Goal: Task Accomplishment & Management: Use online tool/utility

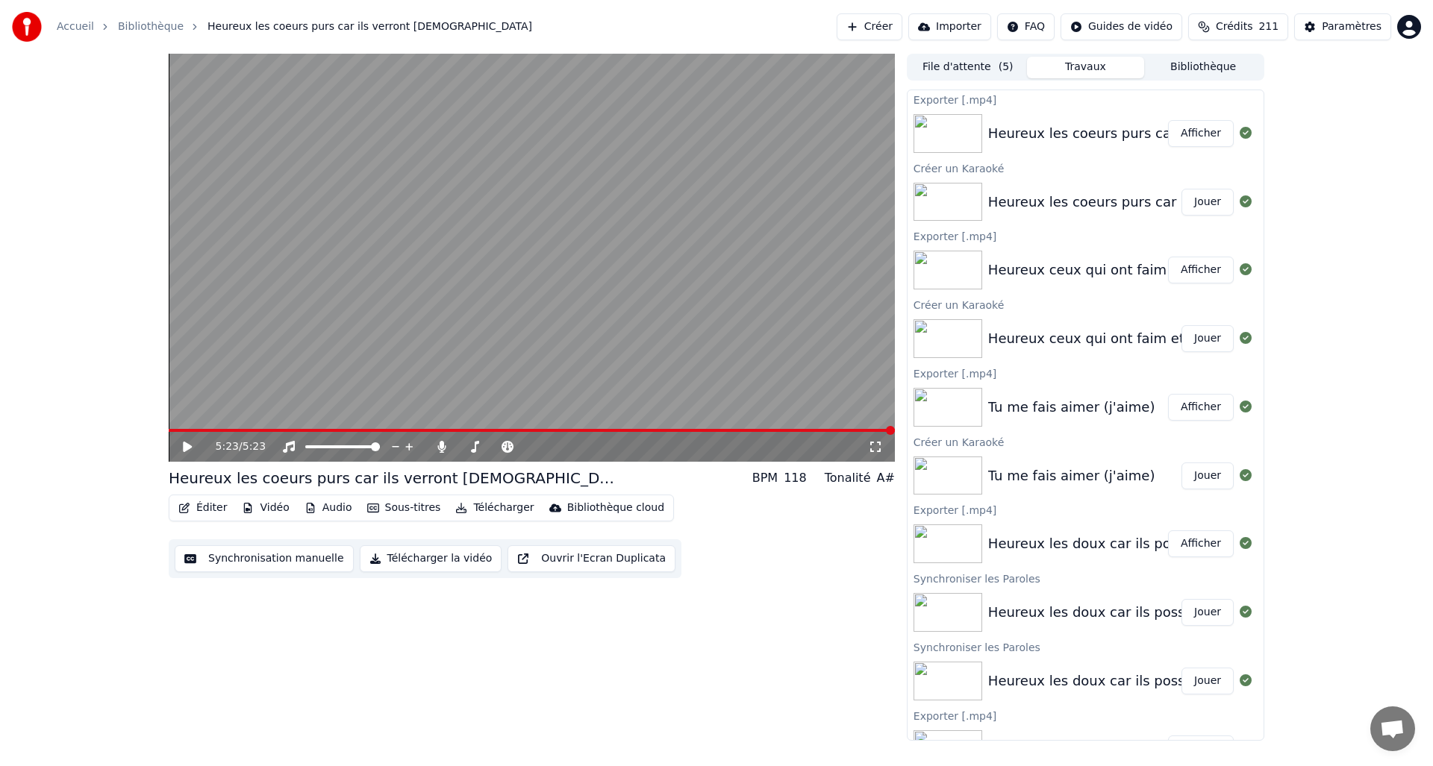
click at [886, 29] on button "Créer" at bounding box center [870, 26] width 66 height 27
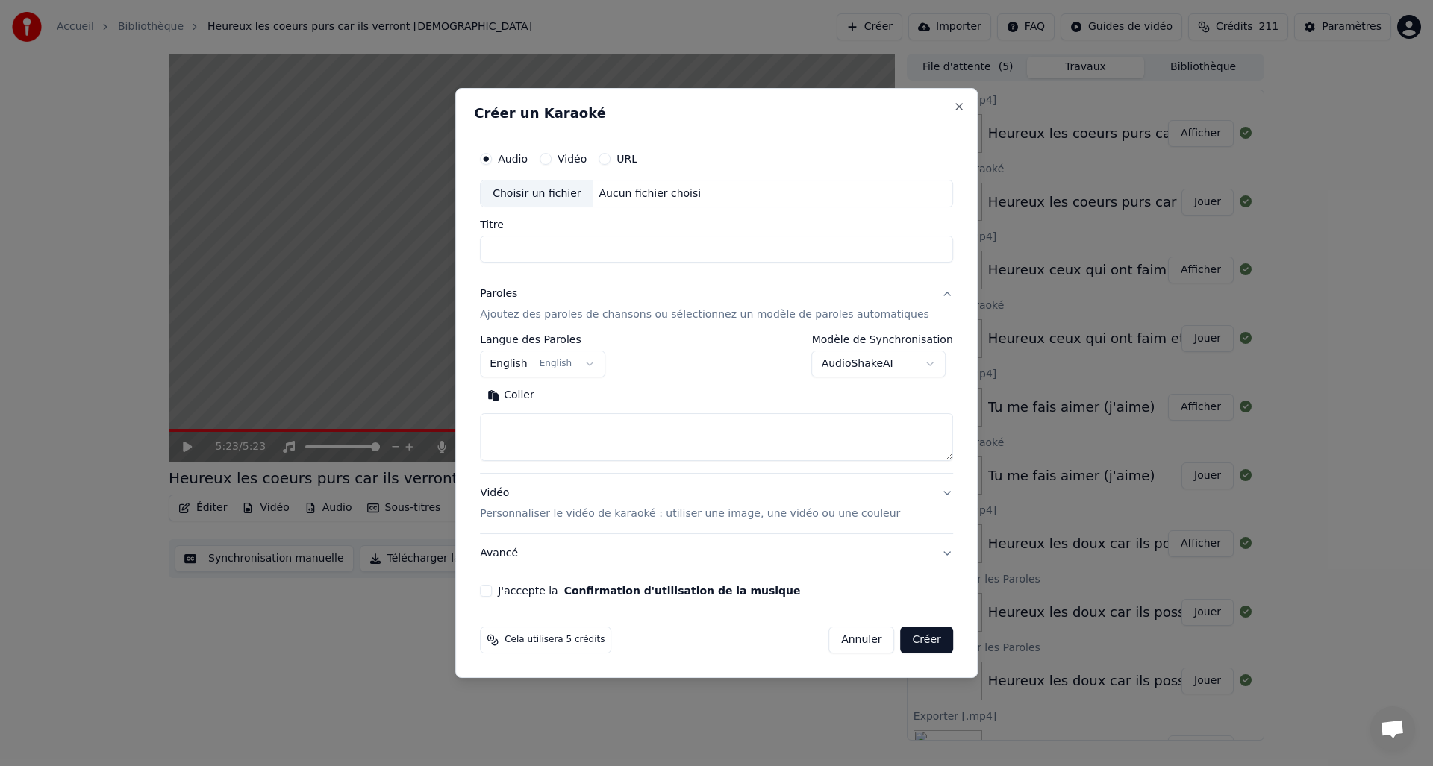
click at [525, 190] on div "Choisir un fichier" at bounding box center [537, 194] width 112 height 27
type input "**********"
click at [535, 394] on button "Coller" at bounding box center [511, 396] width 62 height 24
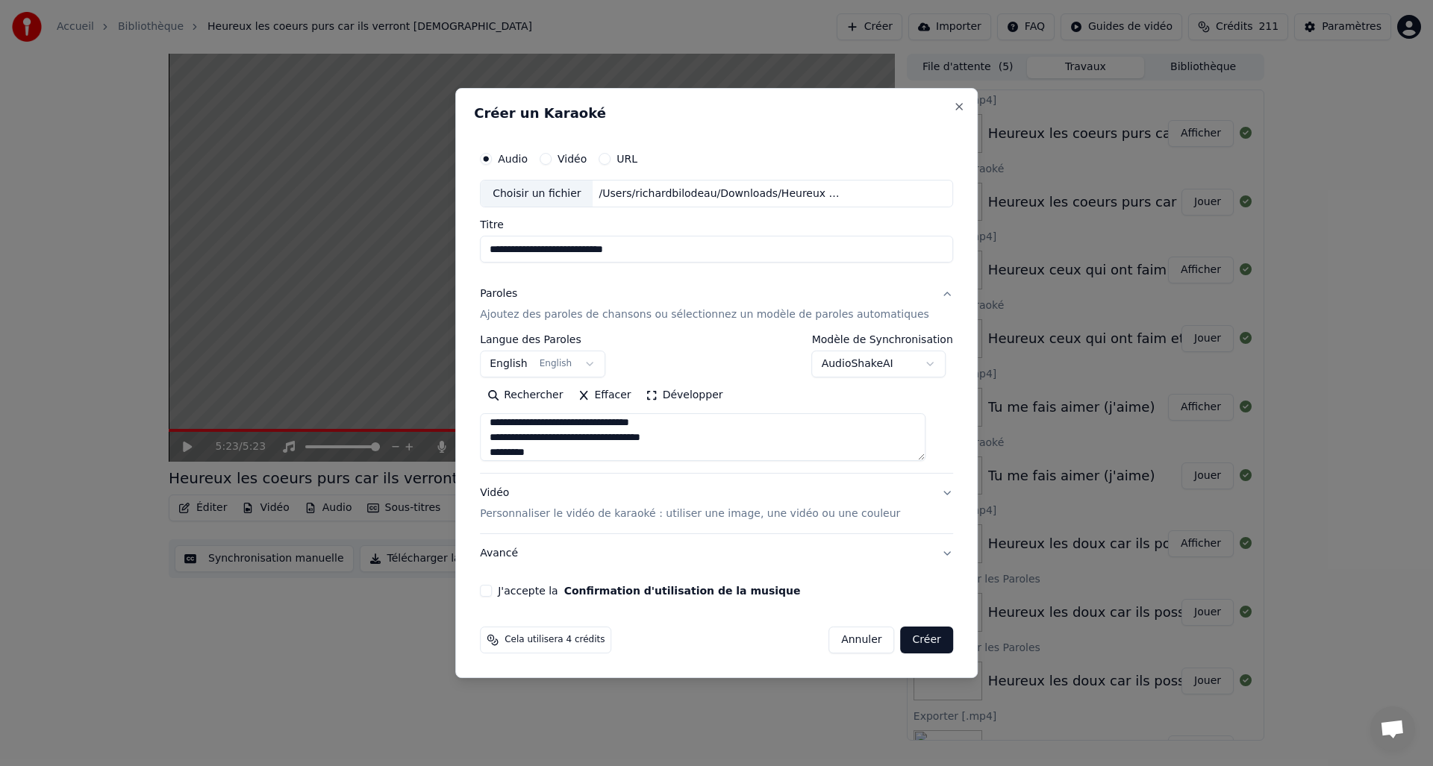
scroll to position [37, 0]
click at [560, 450] on textarea at bounding box center [703, 438] width 446 height 48
click at [578, 444] on textarea at bounding box center [703, 438] width 446 height 48
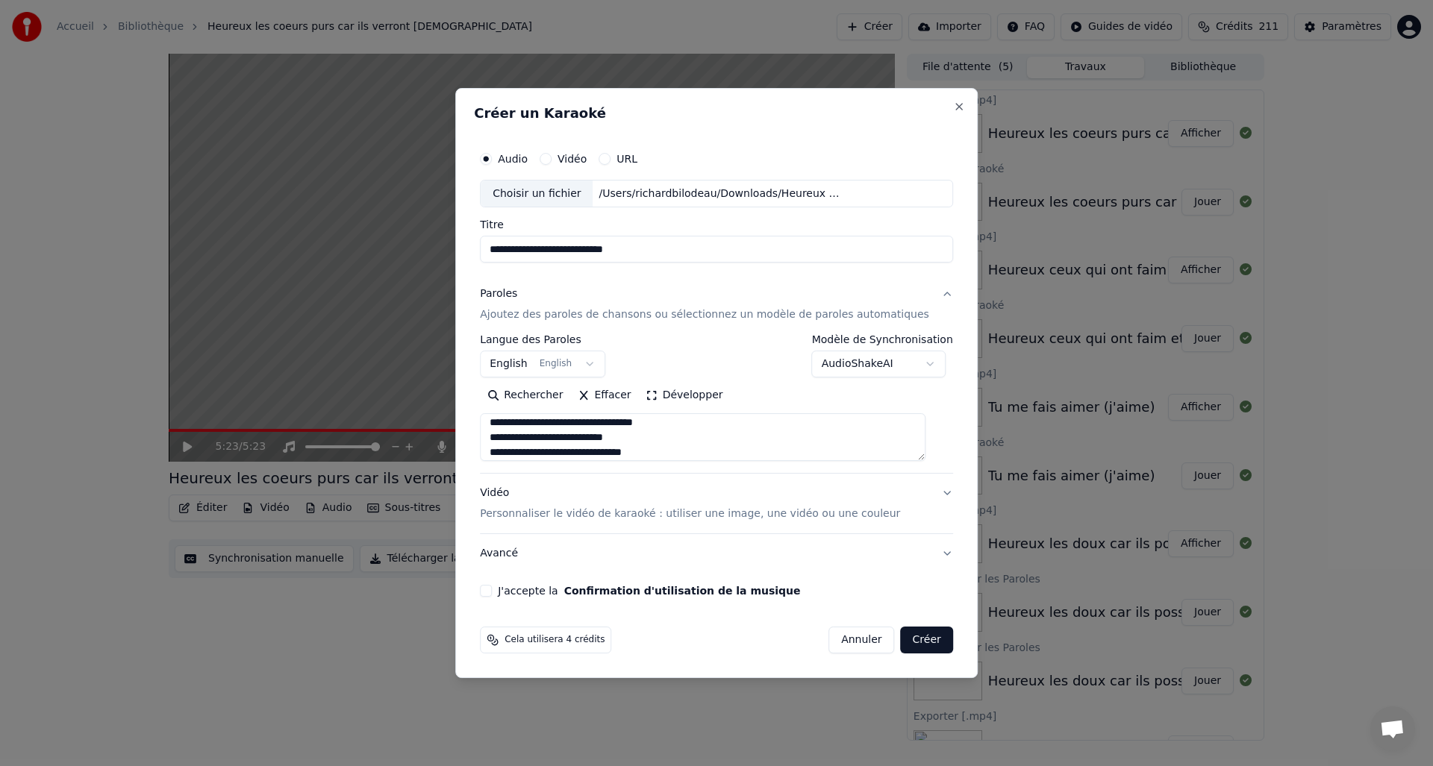
click at [506, 438] on textarea at bounding box center [703, 438] width 446 height 48
click at [665, 439] on textarea at bounding box center [703, 438] width 446 height 48
click at [508, 437] on textarea at bounding box center [703, 438] width 446 height 48
click at [684, 441] on textarea at bounding box center [703, 438] width 446 height 48
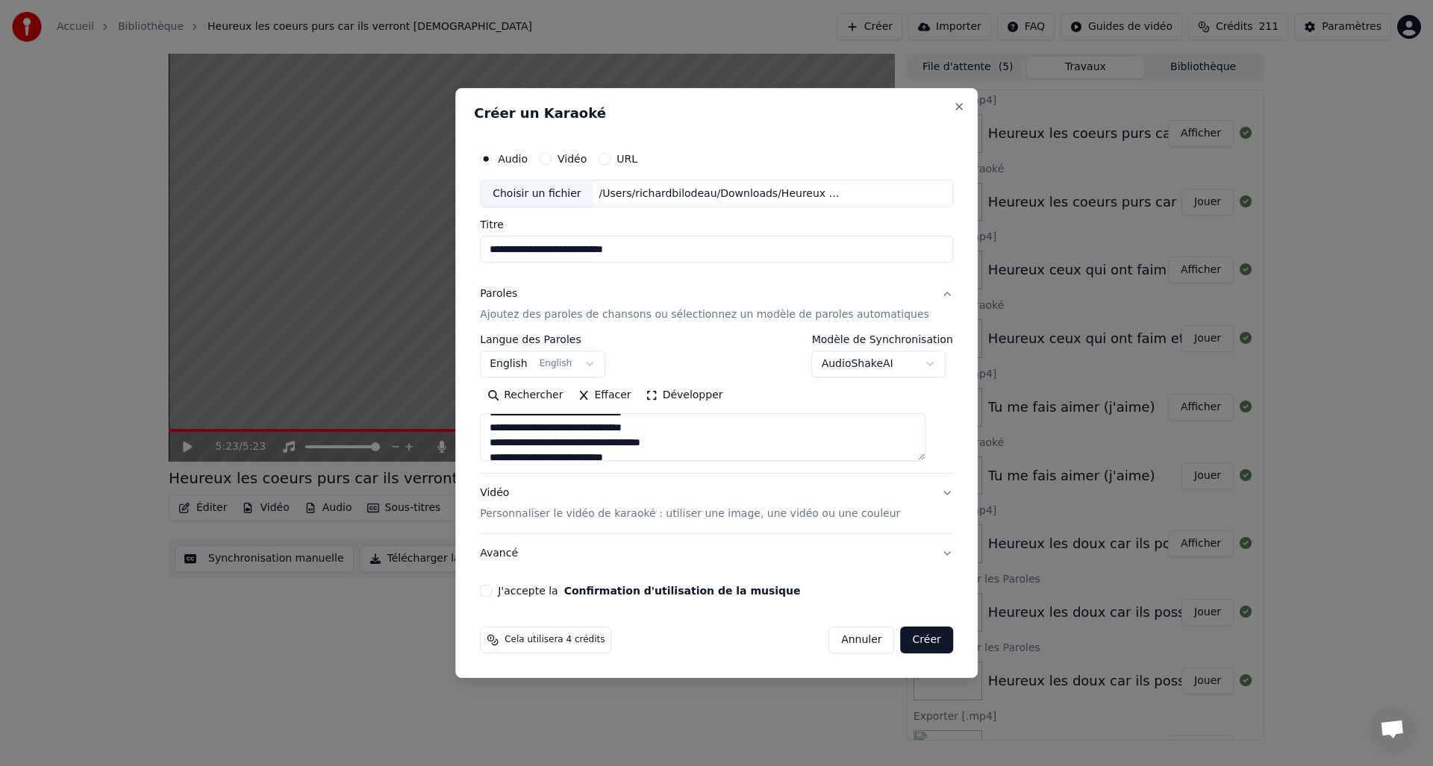
scroll to position [170, 0]
click at [507, 450] on textarea at bounding box center [703, 438] width 446 height 48
click at [650, 451] on textarea at bounding box center [703, 438] width 446 height 48
click at [506, 445] on textarea at bounding box center [703, 438] width 446 height 48
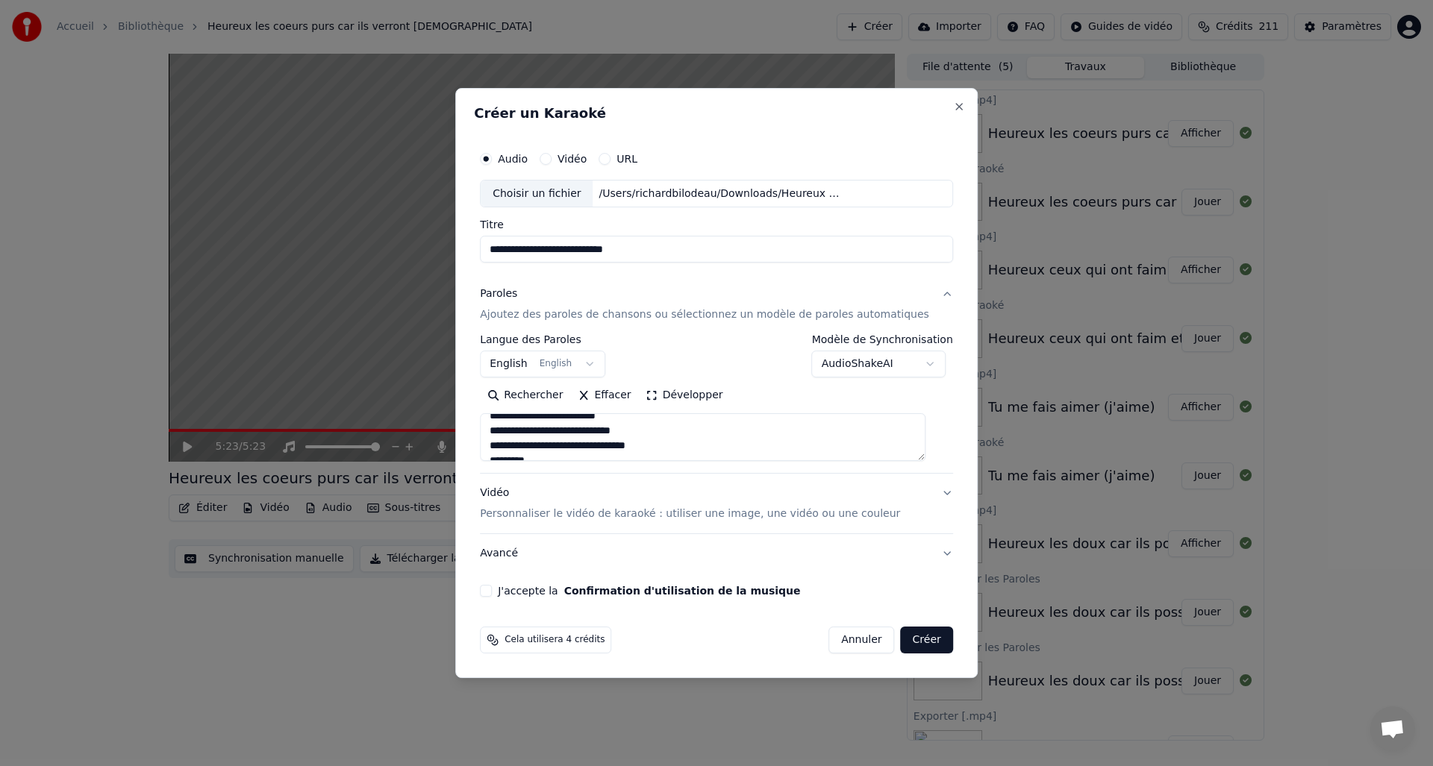
click at [675, 446] on textarea at bounding box center [703, 438] width 446 height 48
click at [562, 446] on textarea at bounding box center [703, 438] width 446 height 48
click at [612, 446] on textarea at bounding box center [703, 438] width 446 height 48
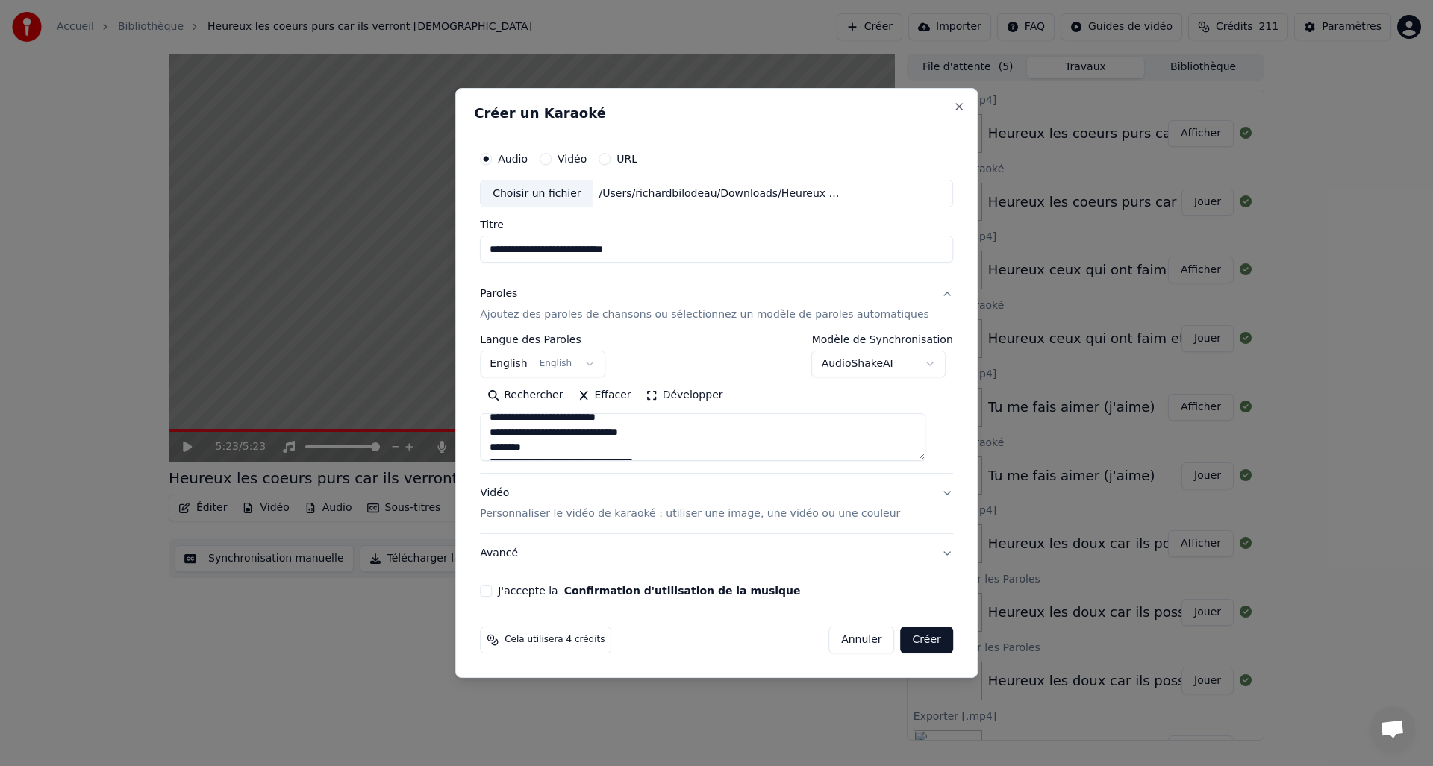
click at [581, 445] on textarea at bounding box center [703, 438] width 446 height 48
drag, startPoint x: 508, startPoint y: 449, endPoint x: 544, endPoint y: 447, distance: 35.9
click at [507, 449] on textarea at bounding box center [703, 438] width 446 height 48
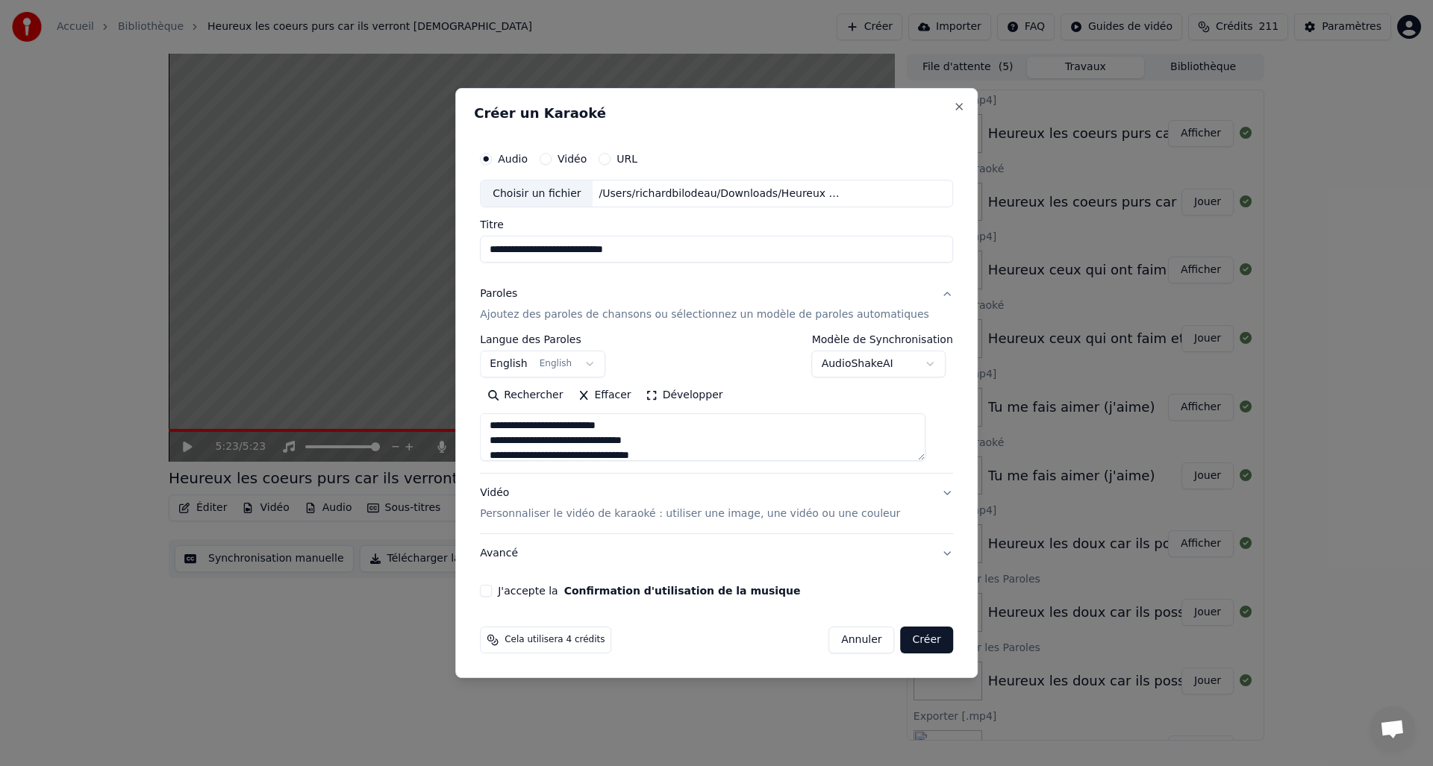
click at [506, 455] on textarea at bounding box center [703, 438] width 446 height 48
click at [675, 453] on textarea at bounding box center [703, 438] width 446 height 48
drag, startPoint x: 507, startPoint y: 451, endPoint x: 520, endPoint y: 448, distance: 13.8
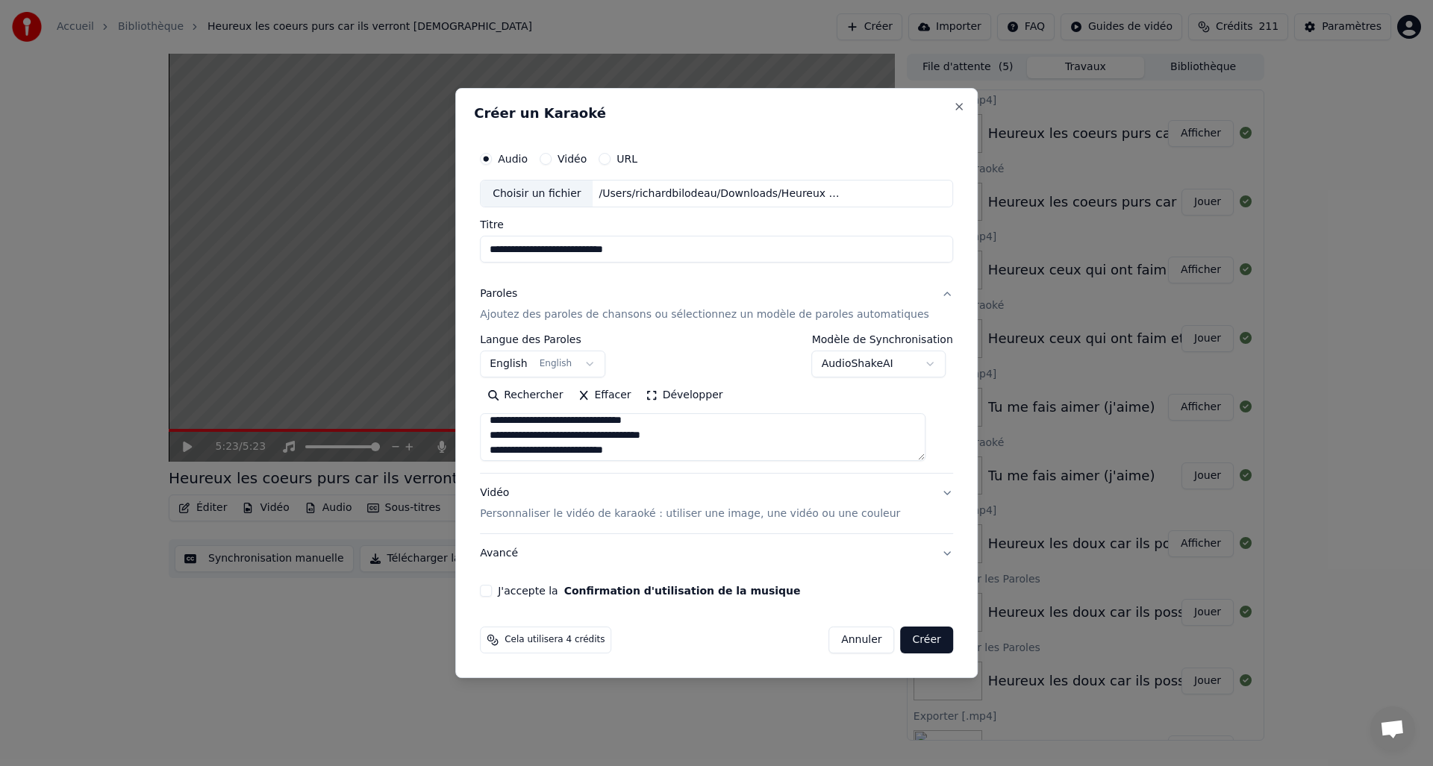
click at [507, 451] on textarea at bounding box center [703, 438] width 446 height 48
click at [652, 451] on textarea at bounding box center [703, 438] width 446 height 48
click at [508, 448] on textarea at bounding box center [703, 438] width 446 height 48
click at [680, 449] on textarea at bounding box center [703, 438] width 446 height 48
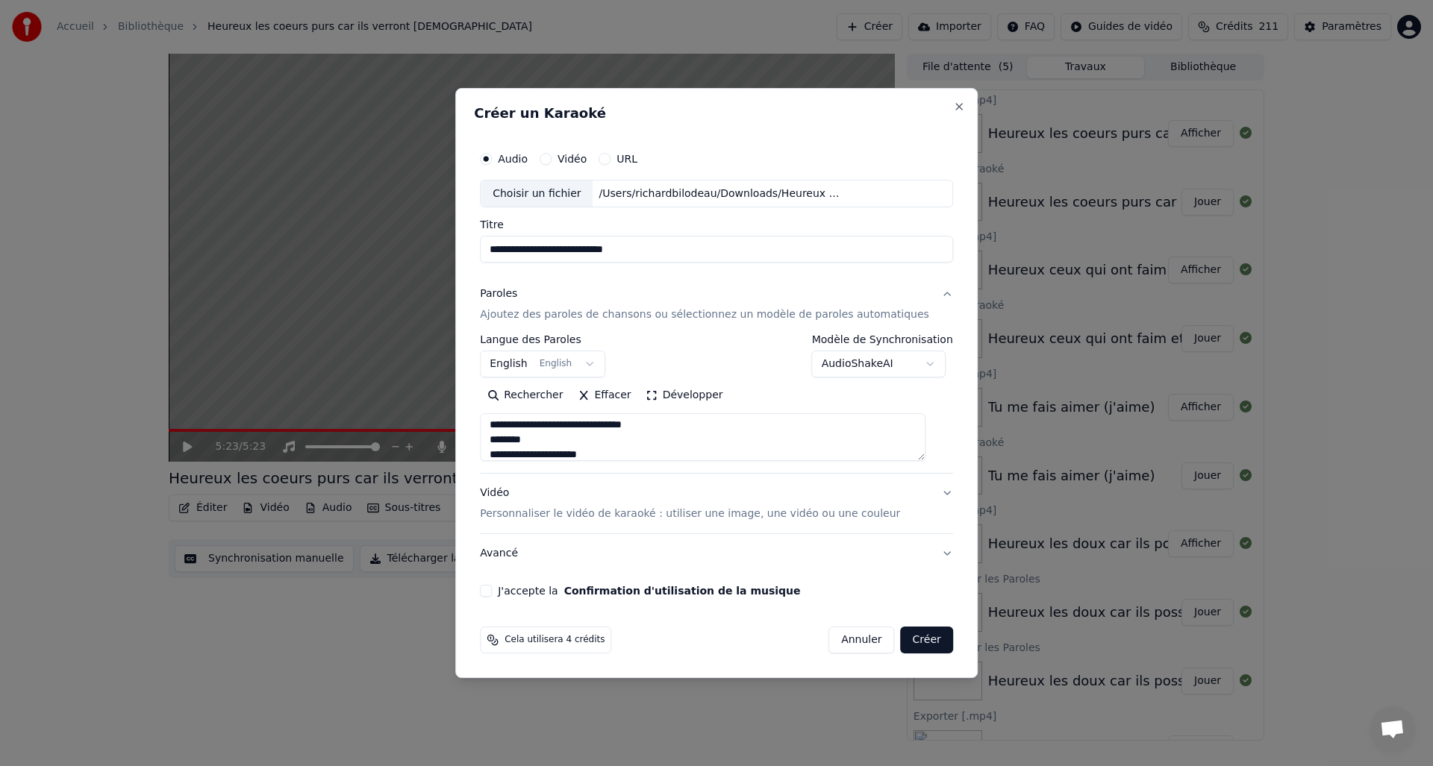
scroll to position [409, 0]
click at [566, 436] on textarea at bounding box center [703, 438] width 446 height 48
click at [555, 437] on textarea at bounding box center [703, 438] width 446 height 48
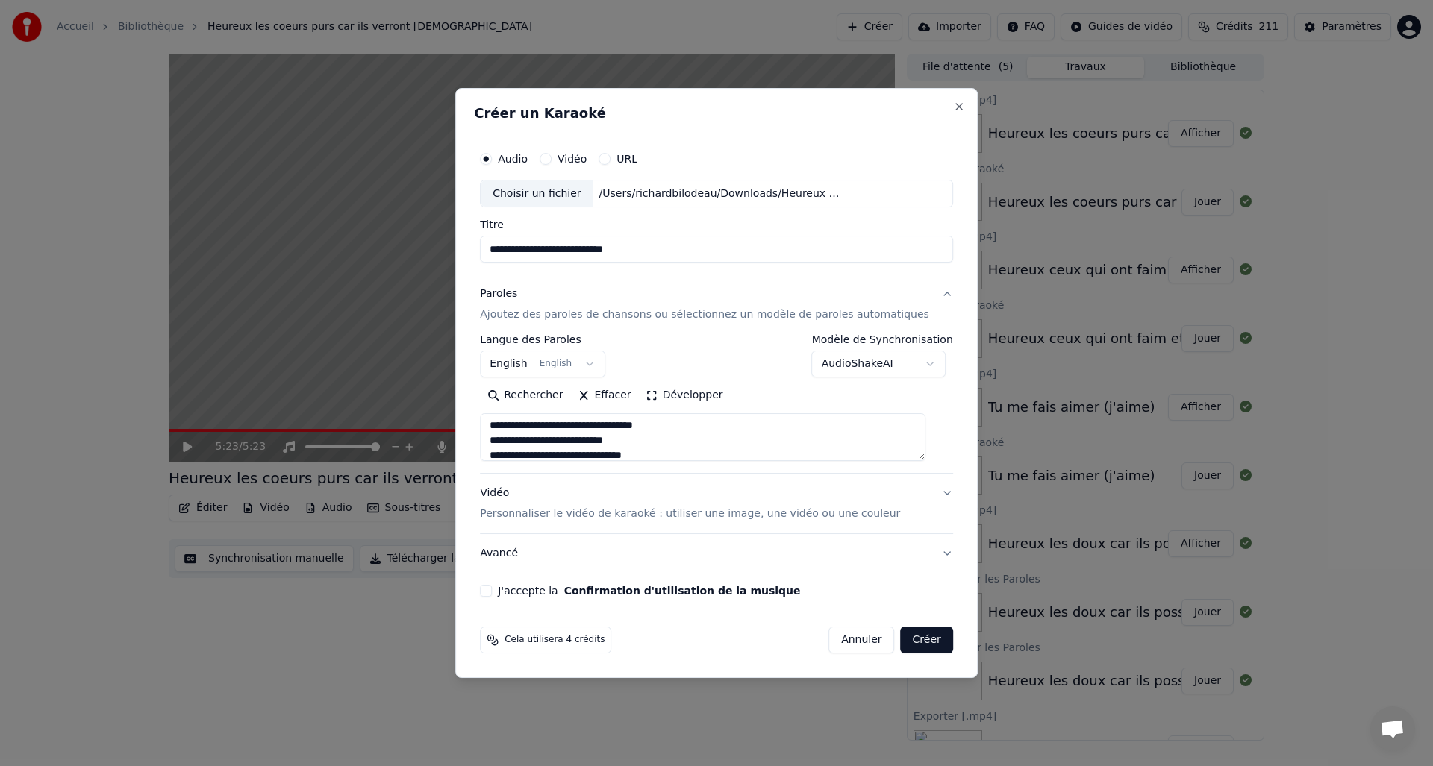
click at [507, 440] on textarea at bounding box center [703, 438] width 446 height 48
click at [649, 440] on textarea at bounding box center [703, 438] width 446 height 48
click at [507, 453] on textarea at bounding box center [703, 438] width 446 height 48
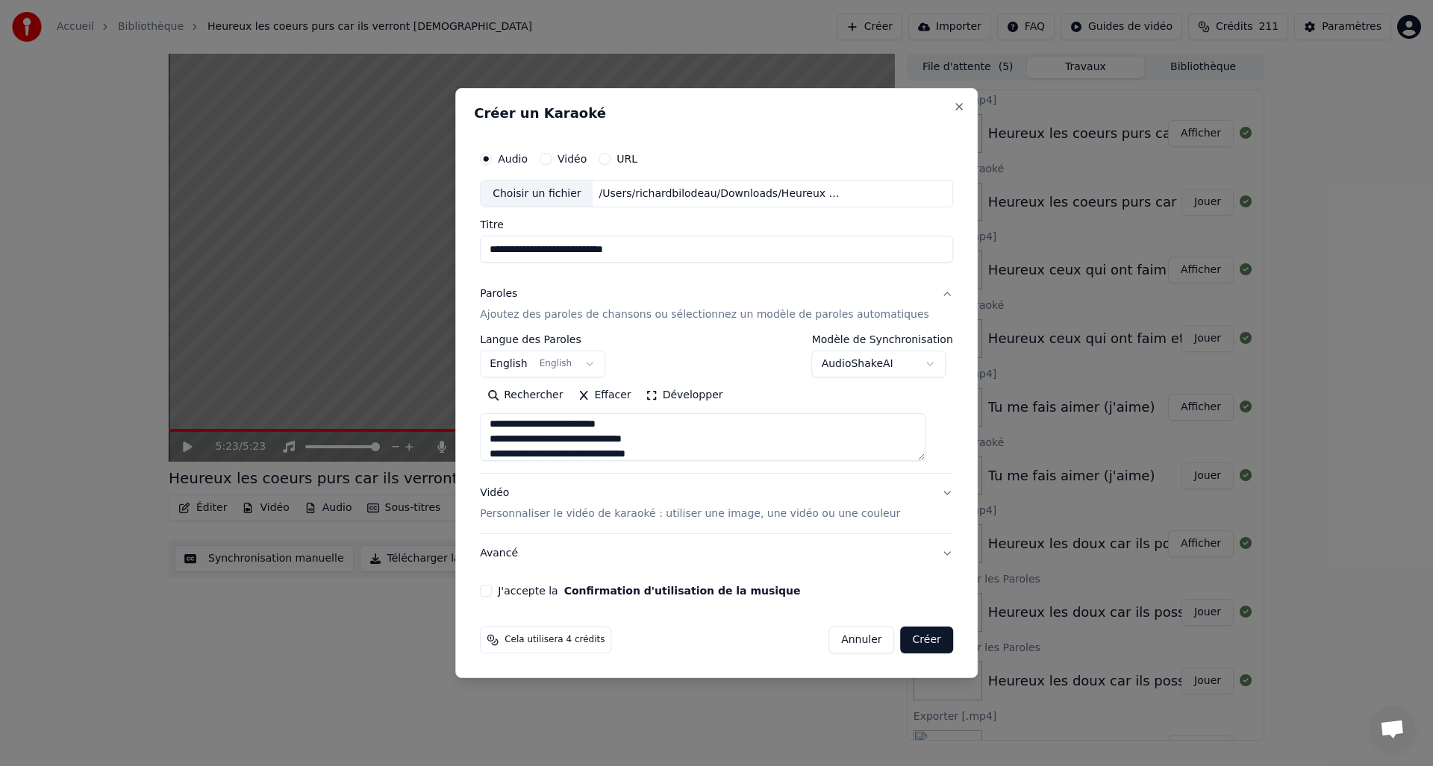
click at [686, 453] on textarea at bounding box center [703, 438] width 446 height 48
click at [509, 448] on textarea at bounding box center [703, 438] width 446 height 48
click at [664, 449] on textarea at bounding box center [703, 438] width 446 height 48
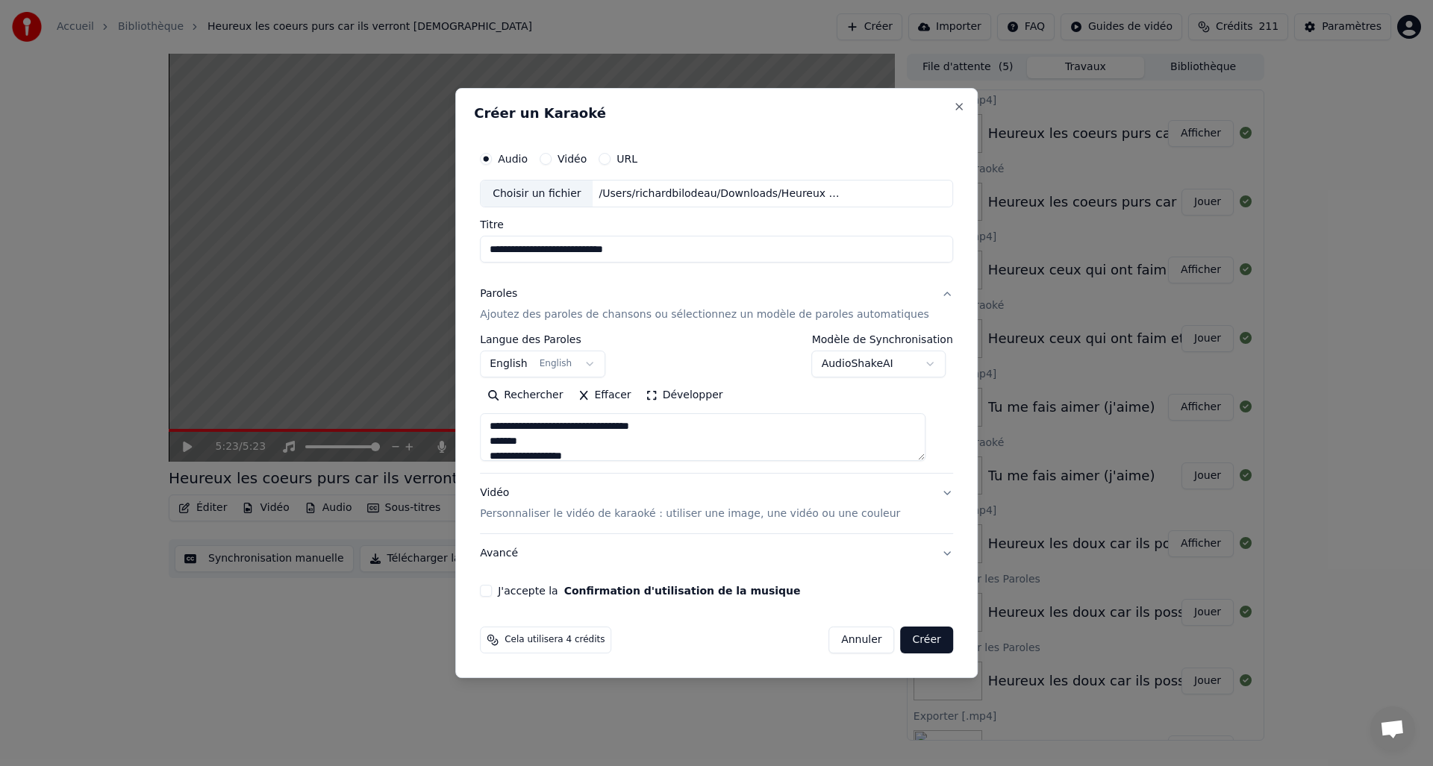
drag, startPoint x: 508, startPoint y: 426, endPoint x: 543, endPoint y: 424, distance: 34.4
click at [507, 426] on textarea at bounding box center [703, 438] width 446 height 48
click at [674, 425] on textarea at bounding box center [703, 438] width 446 height 48
drag, startPoint x: 506, startPoint y: 441, endPoint x: 621, endPoint y: 444, distance: 115.0
click at [506, 441] on textarea at bounding box center [703, 438] width 446 height 48
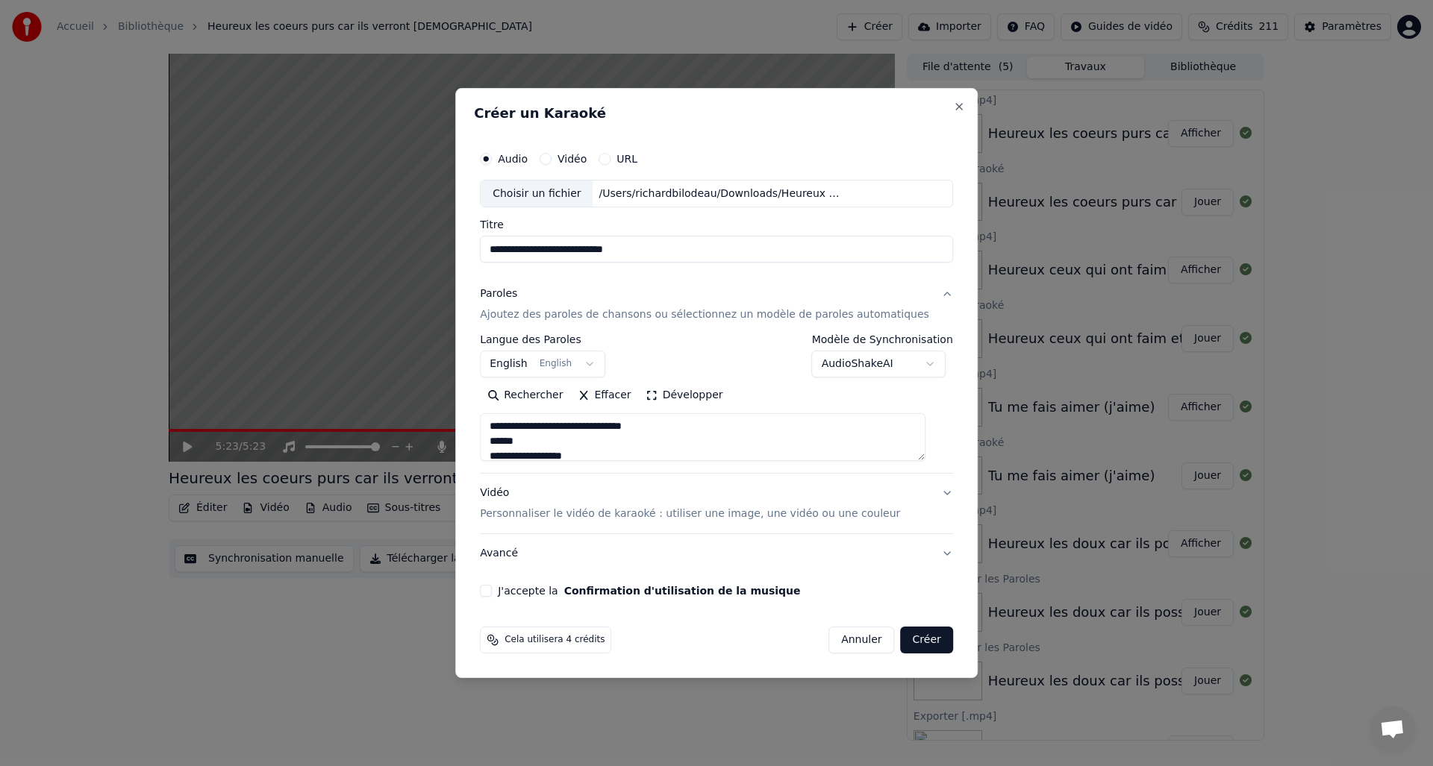
click at [574, 442] on textarea at bounding box center [703, 438] width 446 height 48
type textarea "**********"
click at [509, 492] on div "Vidéo Personnaliser le vidéo de karaoké : utiliser une image, une vidéo ou une …" at bounding box center [690, 505] width 420 height 36
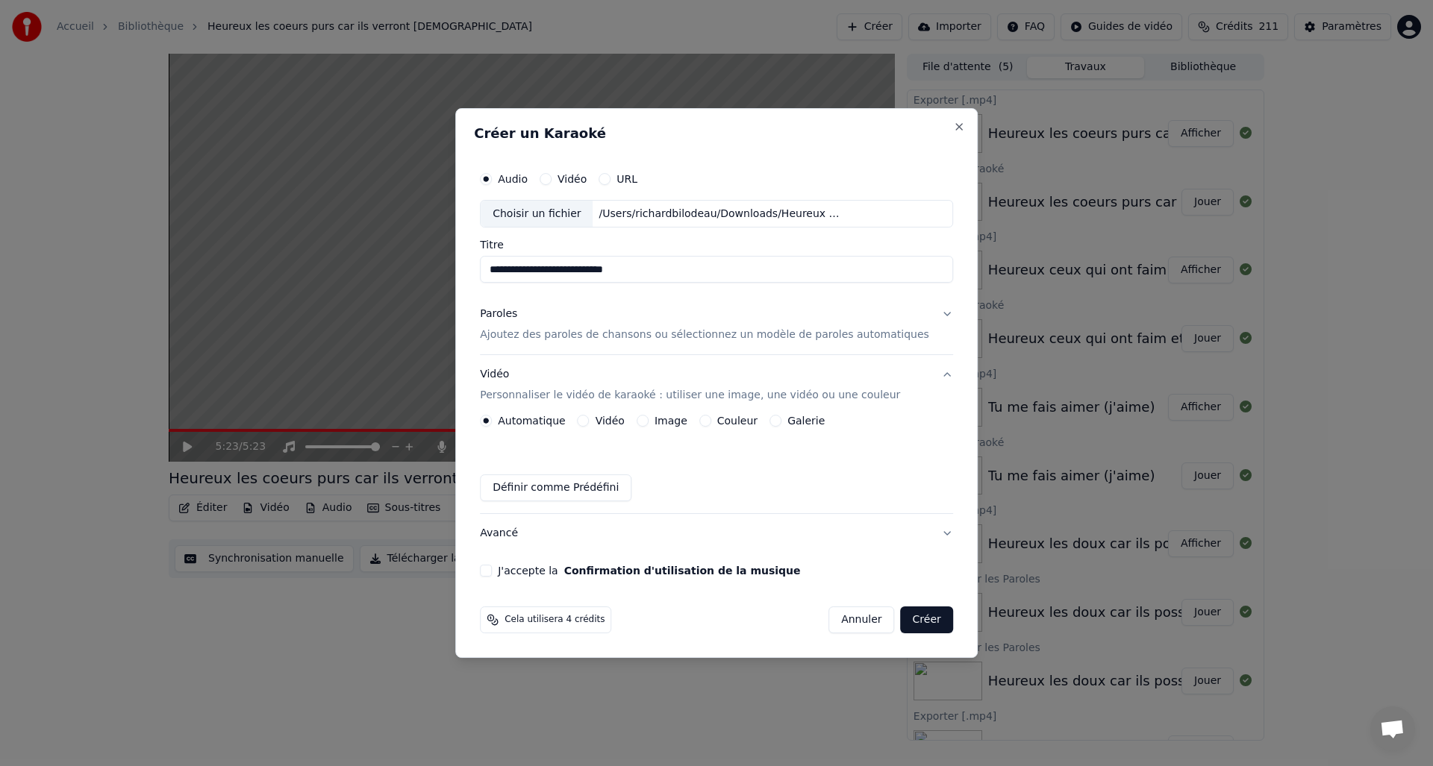
click at [649, 420] on button "Image" at bounding box center [643, 421] width 12 height 12
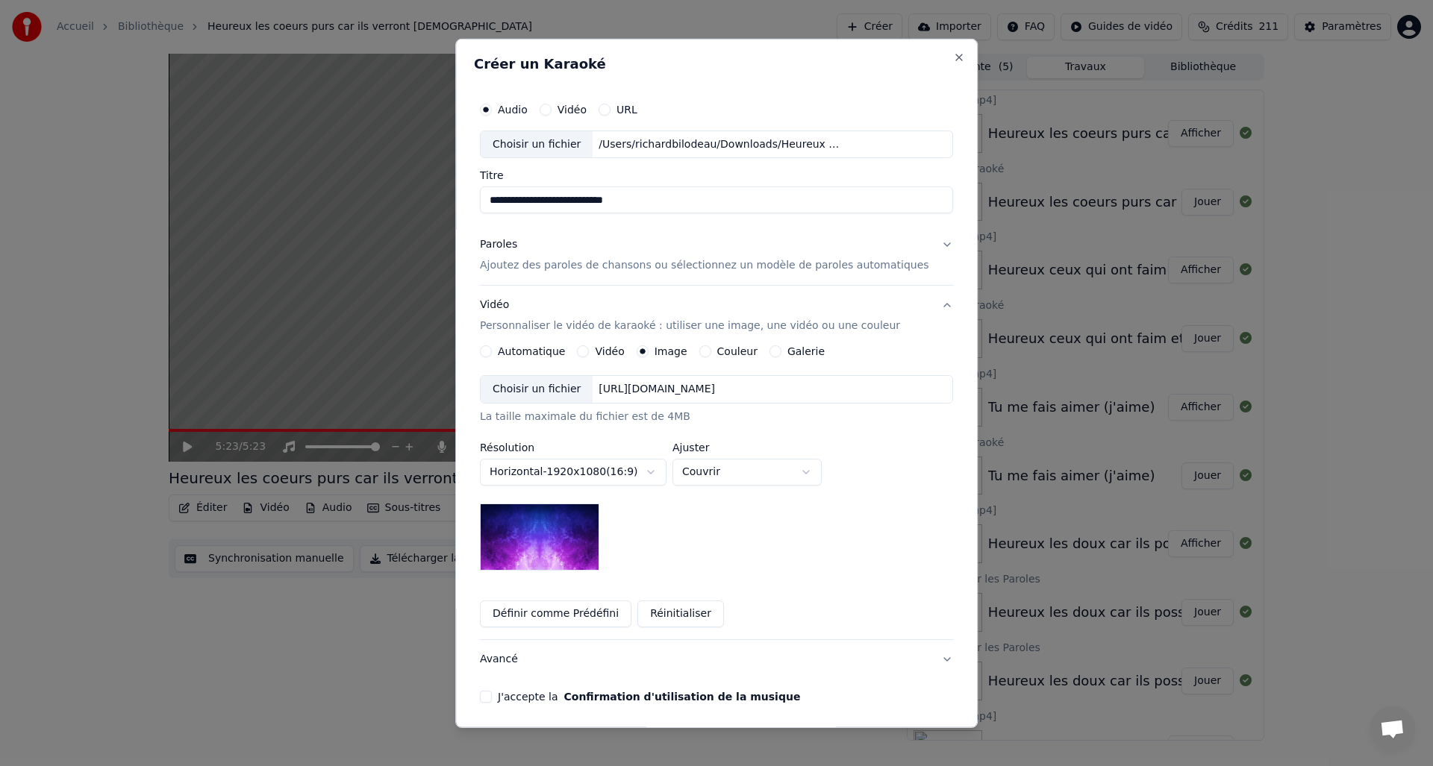
click at [539, 393] on div "Choisir un fichier" at bounding box center [537, 389] width 112 height 27
drag, startPoint x: 502, startPoint y: 696, endPoint x: 535, endPoint y: 687, distance: 35.0
click at [492, 696] on button "J'accepte la Confirmation d'utilisation de la musique" at bounding box center [486, 697] width 12 height 12
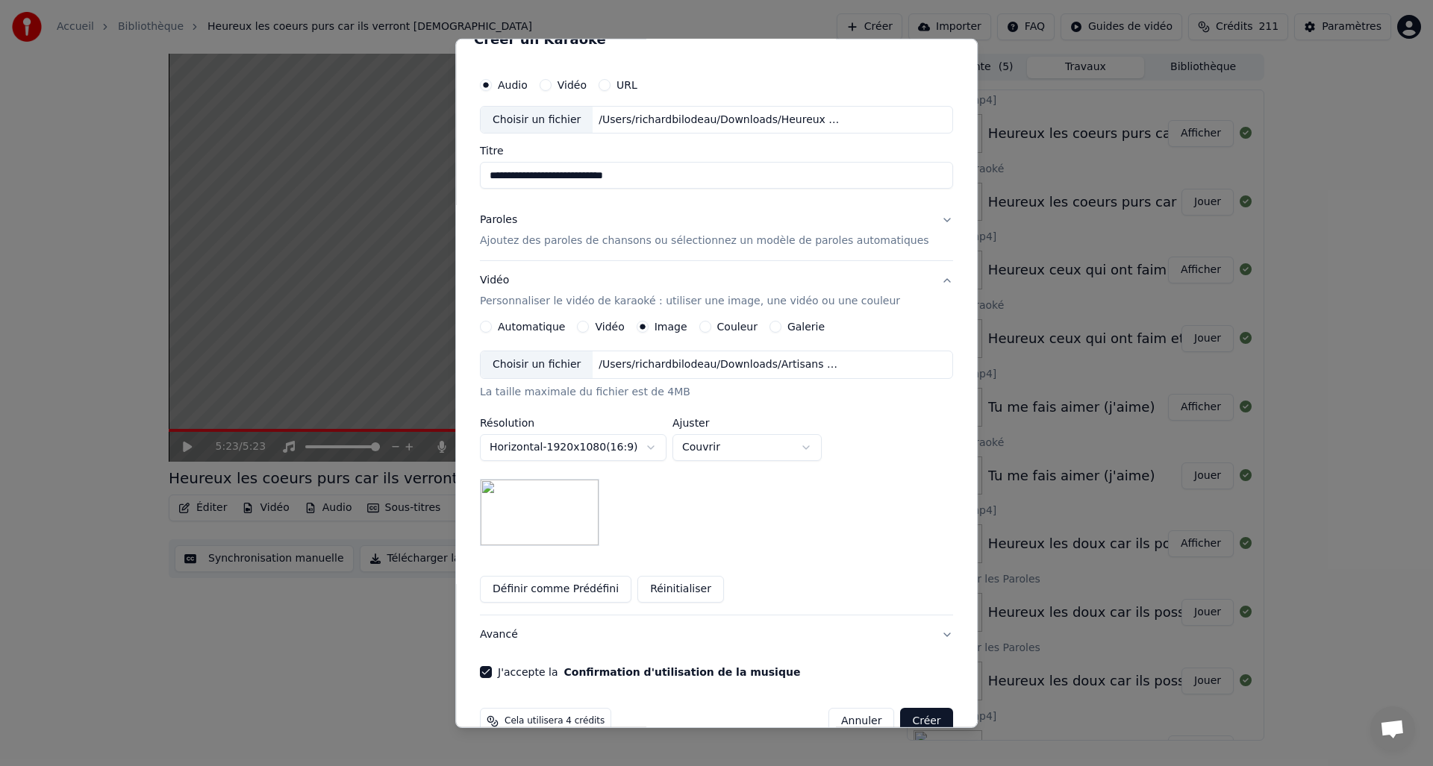
scroll to position [56, 0]
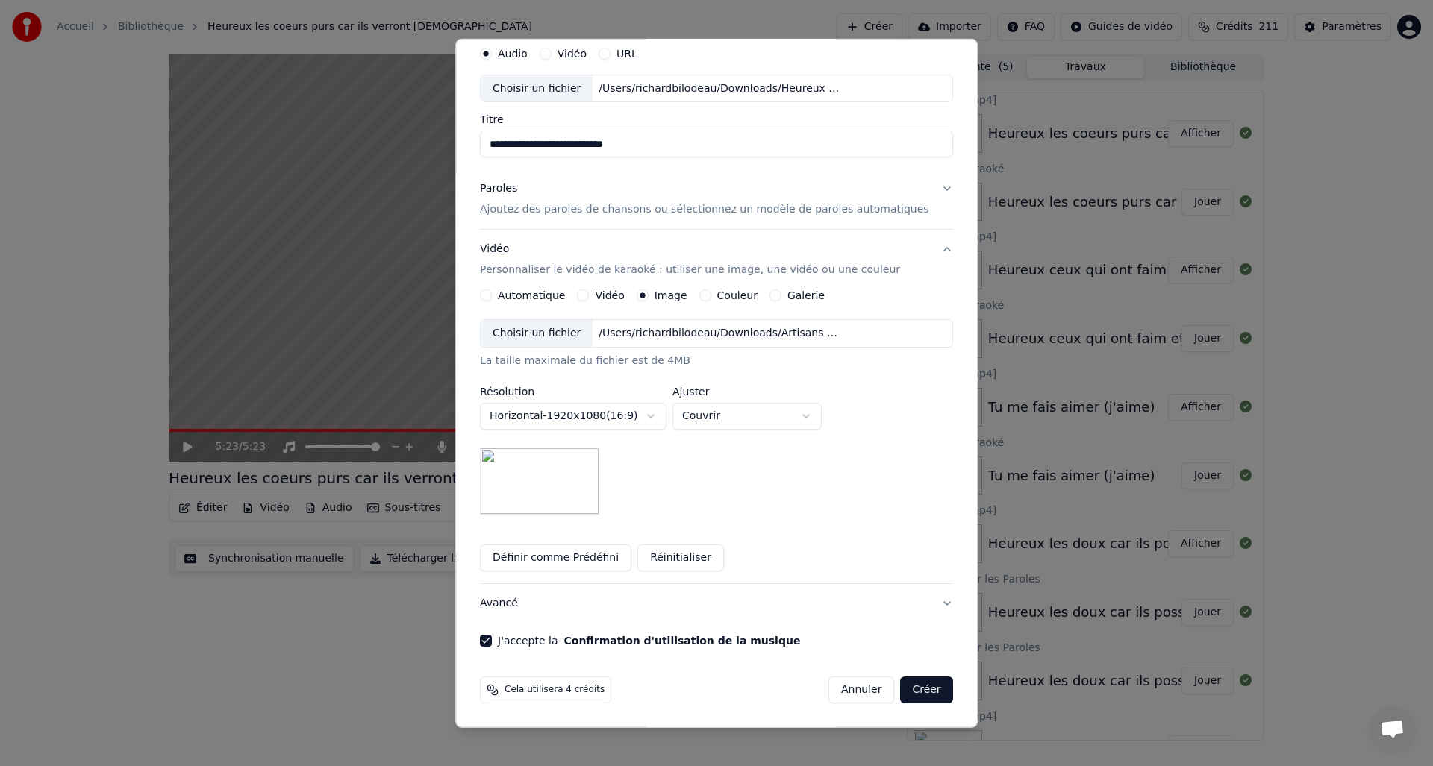
click at [916, 690] on button "Créer" at bounding box center [927, 690] width 52 height 27
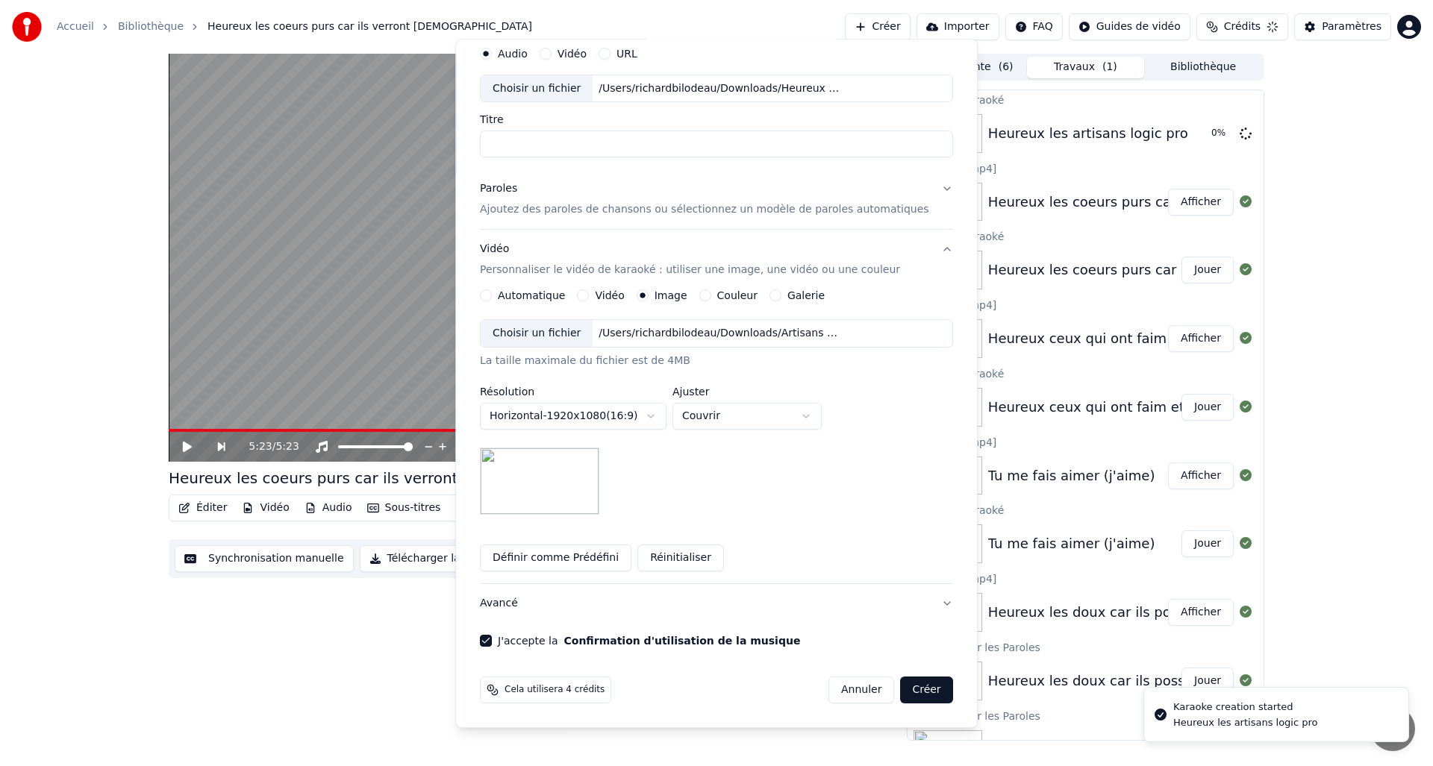
scroll to position [0, 0]
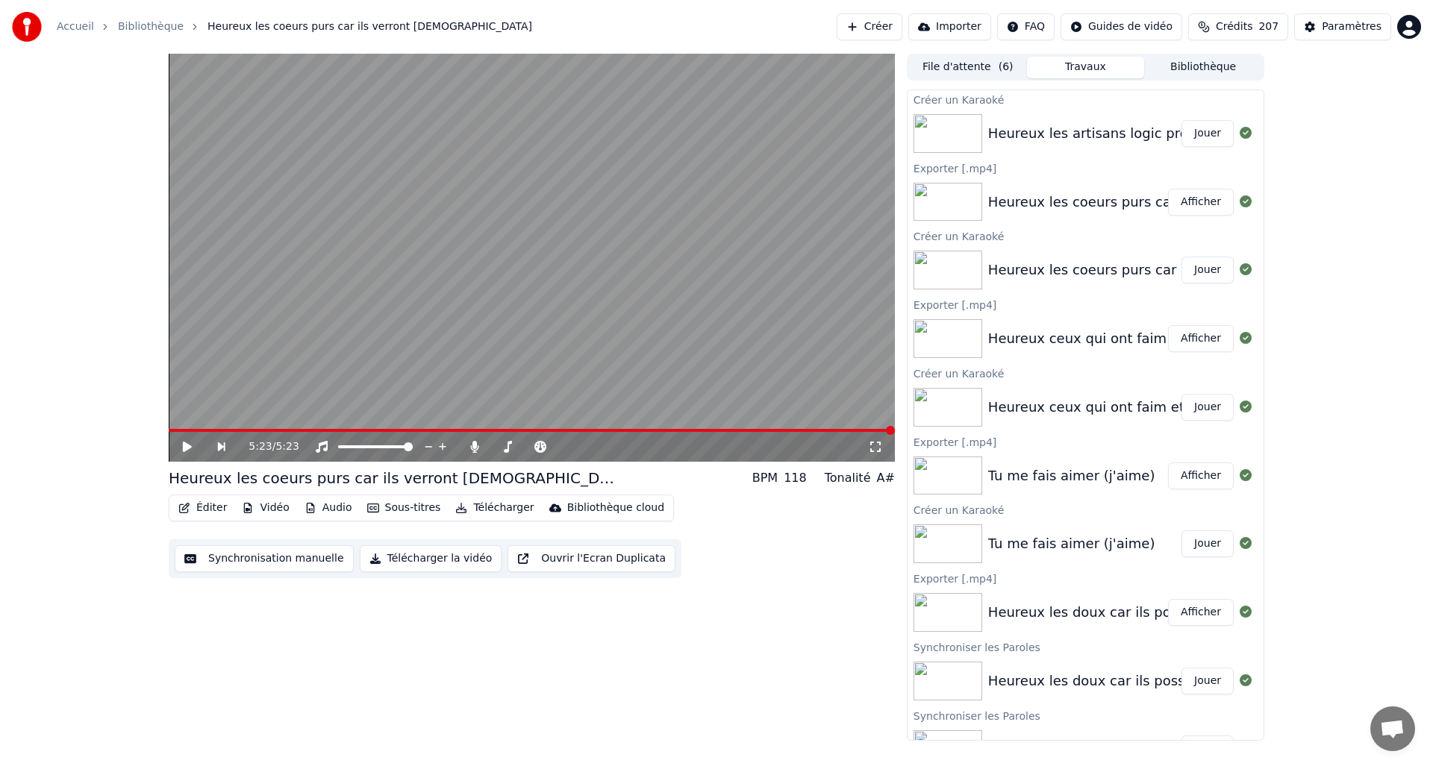
click at [1203, 131] on button "Jouer" at bounding box center [1207, 133] width 52 height 27
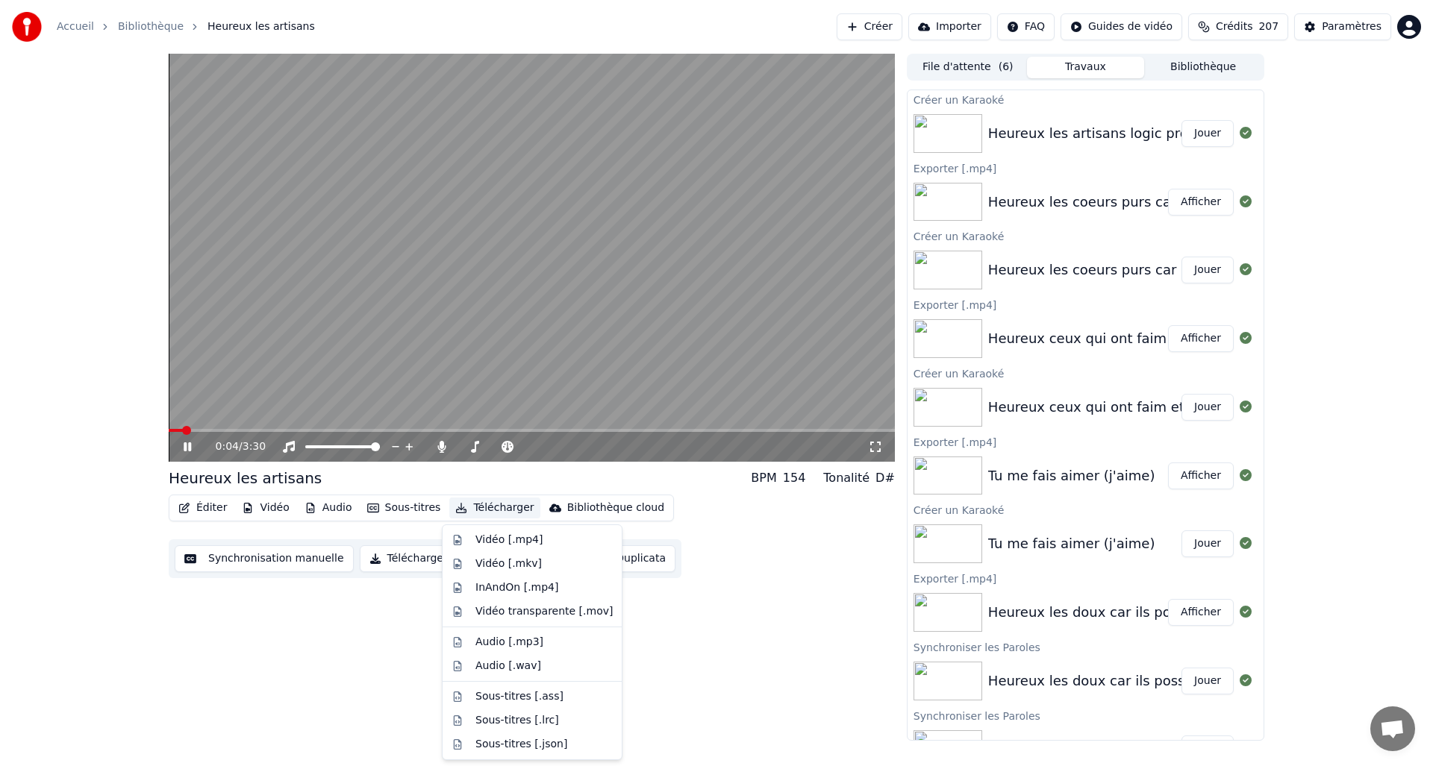
click at [490, 507] on button "Télécharger" at bounding box center [494, 508] width 90 height 21
click at [507, 540] on div "Vidéo [.mp4]" at bounding box center [508, 540] width 67 height 15
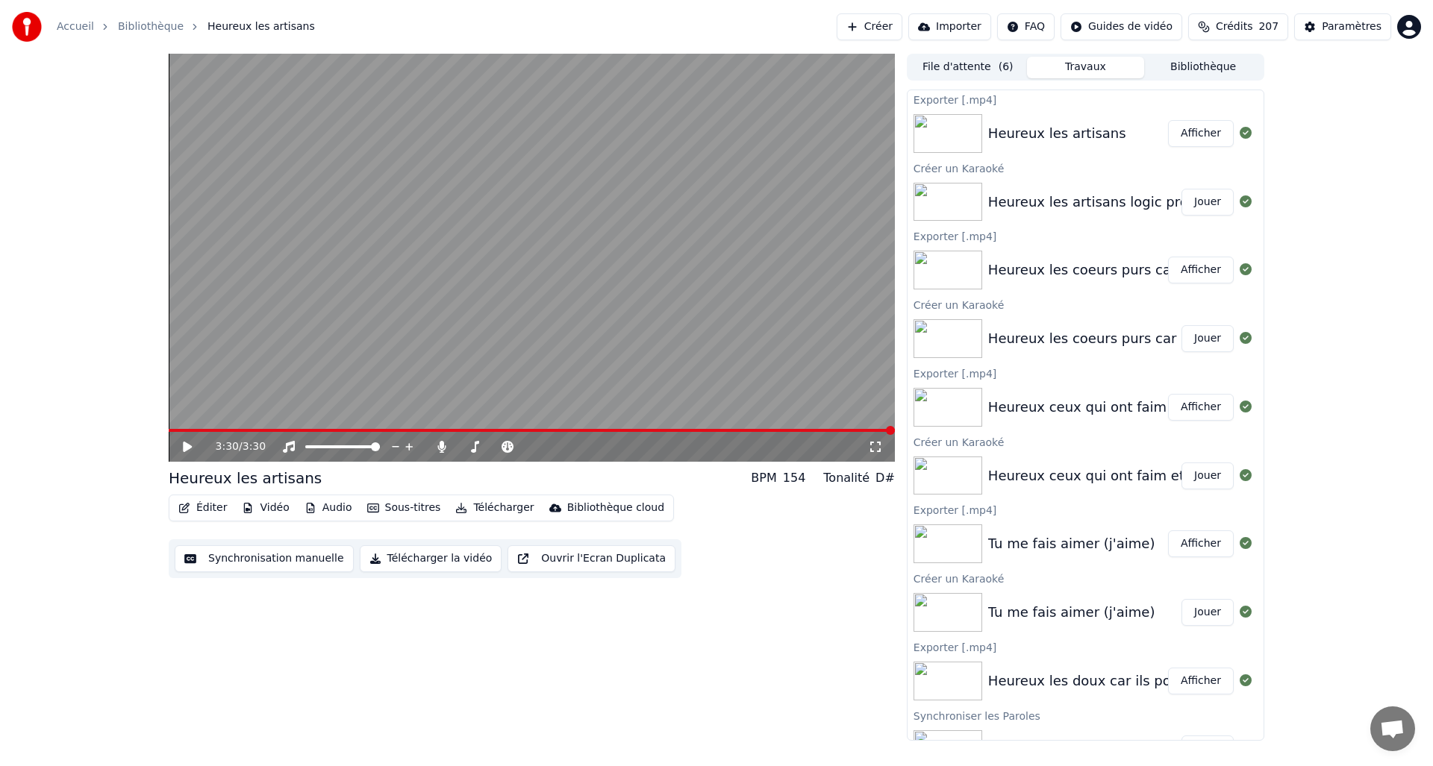
click at [1192, 139] on button "Afficher" at bounding box center [1201, 133] width 66 height 27
